Goal: Information Seeking & Learning: Learn about a topic

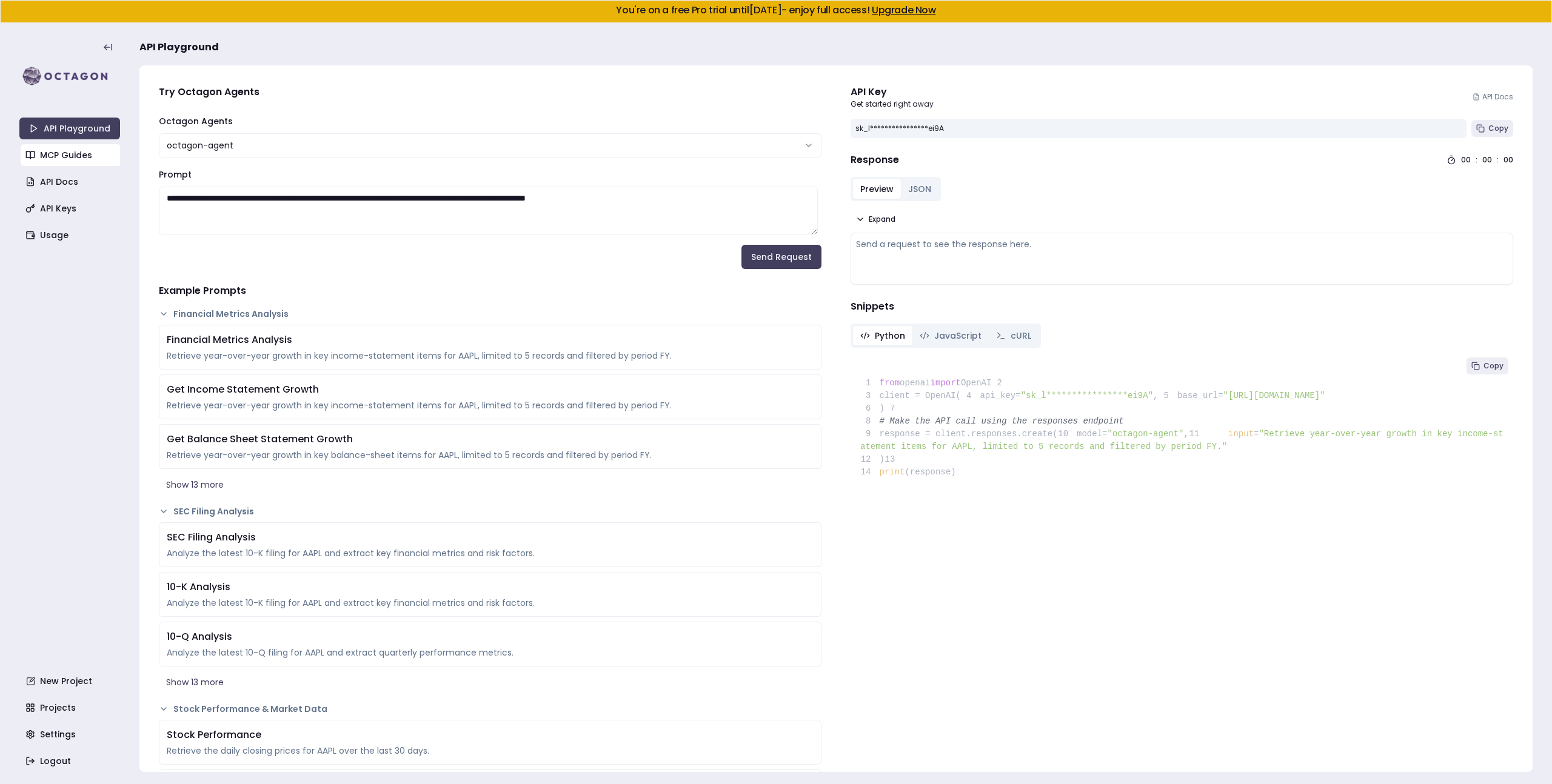
click at [40, 149] on link "MCP Guides" at bounding box center [71, 155] width 101 height 22
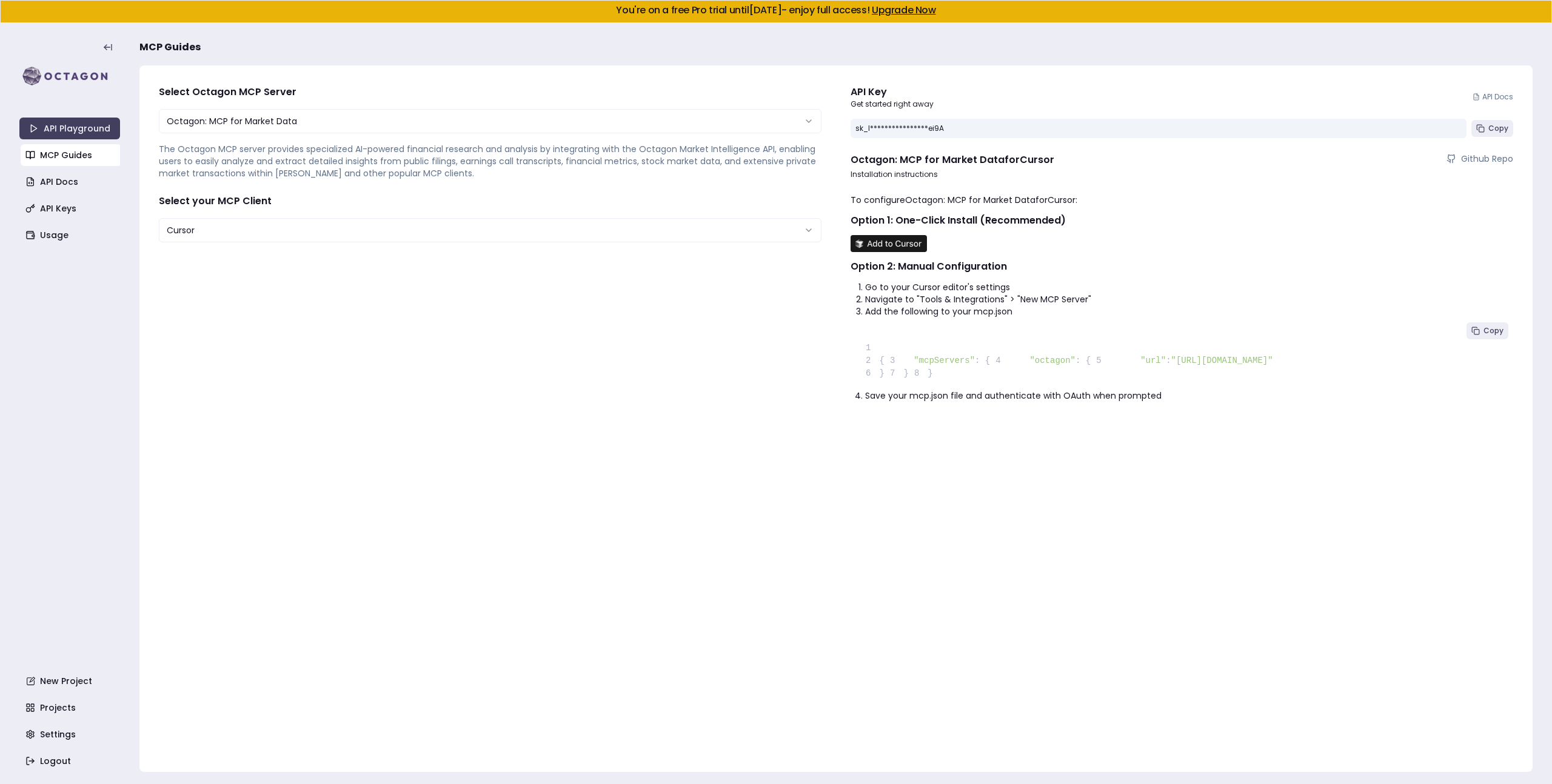
click at [255, 227] on html "**********" at bounding box center [776, 392] width 1552 height 784
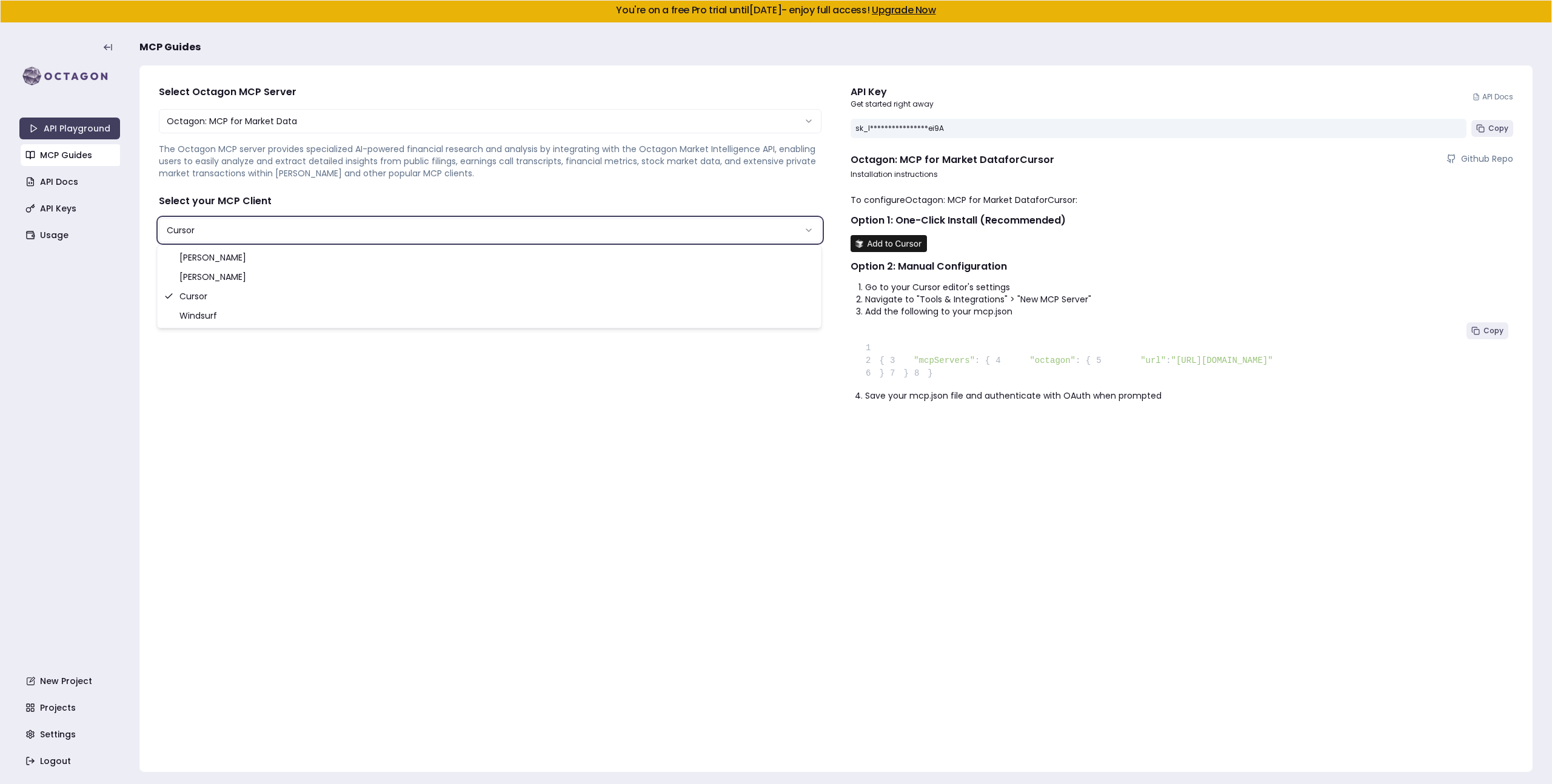
click at [326, 168] on html "**********" at bounding box center [776, 392] width 1552 height 784
